Goal: Find specific fact: Find contact information

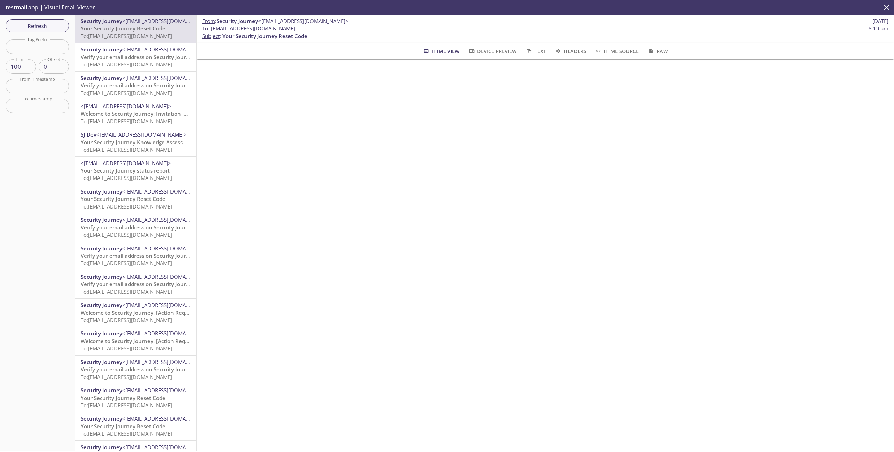
click at [298, 32] on span "Your Security Journey Reset Code" at bounding box center [265, 35] width 85 height 7
drag, startPoint x: 298, startPoint y: 29, endPoint x: 210, endPoint y: 31, distance: 88.1
click at [210, 31] on span "To : [EMAIL_ADDRESS][DOMAIN_NAME] 8:19 am" at bounding box center [545, 28] width 686 height 7
click at [151, 59] on span "Verify your email address on Security Journey" at bounding box center [138, 56] width 115 height 7
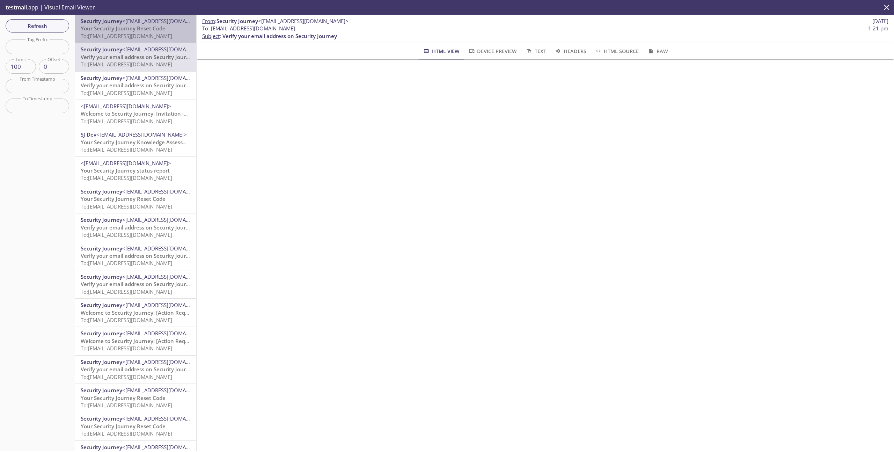
click at [148, 38] on span "To: [EMAIL_ADDRESS][DOMAIN_NAME]" at bounding box center [127, 35] width 92 height 7
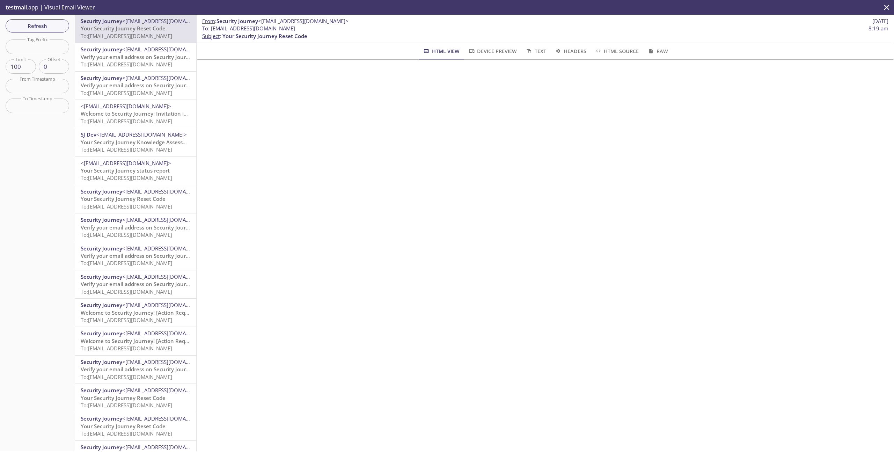
drag, startPoint x: 297, startPoint y: 29, endPoint x: 211, endPoint y: 29, distance: 85.9
click at [211, 29] on span "To : [EMAIL_ADDRESS][DOMAIN_NAME] 8:19 am" at bounding box center [545, 28] width 686 height 7
copy span "[EMAIL_ADDRESS][DOMAIN_NAME]"
